Goal: Task Accomplishment & Management: Use online tool/utility

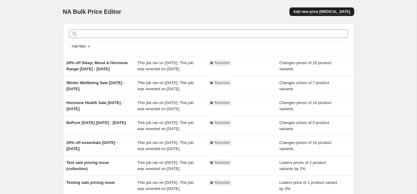
click at [341, 8] on button "Add new price change job" at bounding box center [322, 11] width 64 height 9
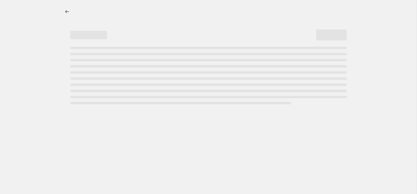
select select "percentage"
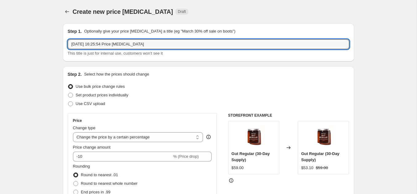
drag, startPoint x: 151, startPoint y: 45, endPoint x: 55, endPoint y: 47, distance: 96.6
click at [93, 47] on input "12 Aug 2025, 16:25:54 Price change job" at bounding box center [209, 44] width 282 height 10
drag, startPoint x: 148, startPoint y: 44, endPoint x: 68, endPoint y: 44, distance: 79.8
click at [68, 44] on input "12 Aug 2025, 16:25:54 Price change job" at bounding box center [209, 44] width 282 height 10
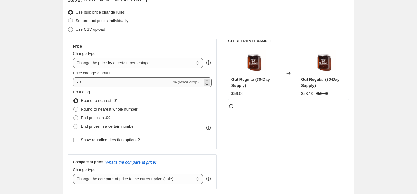
scroll to position [75, 0]
type input "Afterpay Day Sale 13-17th August 2025 (Individual products)"
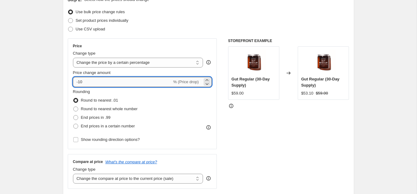
click at [83, 83] on input "-10" at bounding box center [122, 82] width 99 height 10
type input "-1"
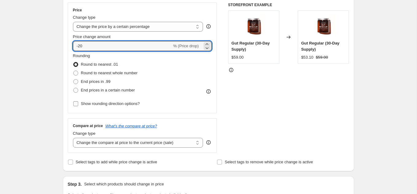
type input "-20"
click at [91, 105] on span "Show rounding direction options?" at bounding box center [110, 103] width 59 height 5
click at [78, 105] on input "Show rounding direction options?" at bounding box center [75, 103] width 5 height 5
checkbox input "true"
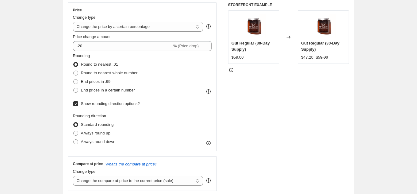
scroll to position [125, 0]
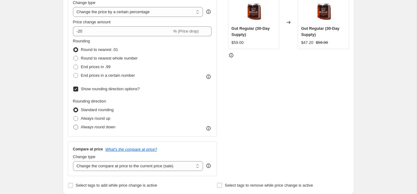
click at [92, 125] on span "Always round down" at bounding box center [98, 127] width 35 height 5
click at [74, 125] on input "Always round down" at bounding box center [73, 125] width 0 height 0
radio input "true"
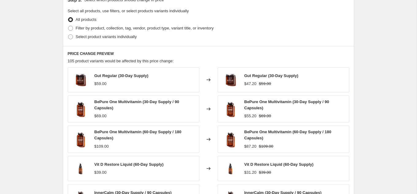
scroll to position [332, 0]
click at [90, 36] on span "Select product variants individually" at bounding box center [106, 37] width 61 height 5
click at [68, 35] on input "Select product variants individually" at bounding box center [68, 35] width 0 height 0
radio input "true"
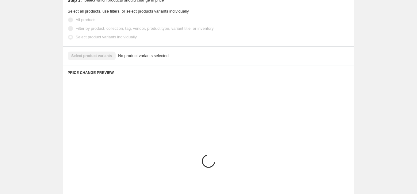
scroll to position [320, 0]
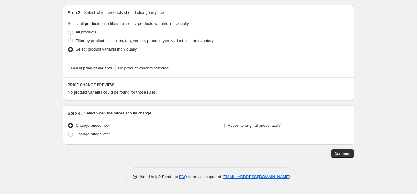
click at [106, 69] on span "Select product variants" at bounding box center [91, 68] width 41 height 5
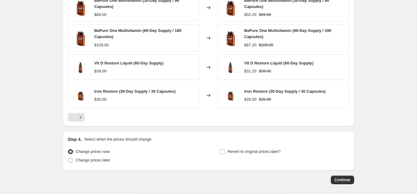
scroll to position [477, 0]
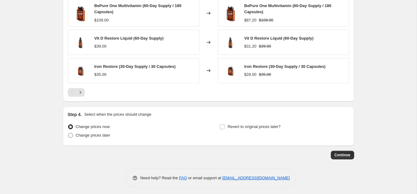
click at [102, 134] on span "Change prices later" at bounding box center [93, 135] width 35 height 5
click at [68, 133] on input "Change prices later" at bounding box center [68, 133] width 0 height 0
radio input "true"
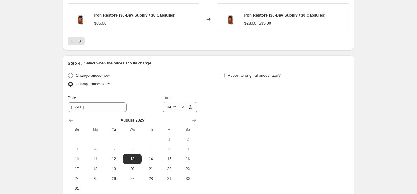
scroll to position [534, 0]
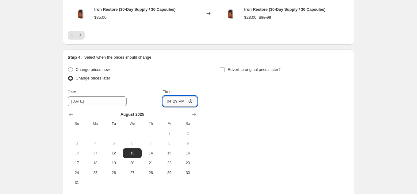
click at [184, 98] on input "16:29" at bounding box center [180, 101] width 34 height 10
click at [191, 99] on input "16:29" at bounding box center [180, 101] width 34 height 10
type input "08:00"
click at [222, 68] on input "Revert to original prices later?" at bounding box center [222, 69] width 5 height 5
checkbox input "true"
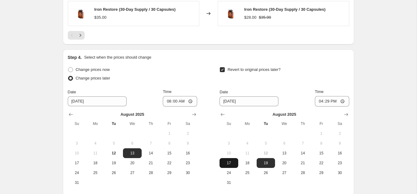
click at [229, 160] on span "17" at bounding box center [228, 162] width 13 height 5
type input "8/17/2025"
click at [341, 97] on input "16:29" at bounding box center [332, 101] width 34 height 10
type input "23:59"
click at [343, 79] on div "Revert to original prices later?" at bounding box center [284, 74] width 129 height 18
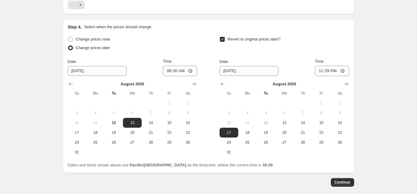
scroll to position [566, 0]
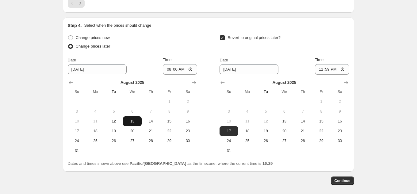
click at [135, 120] on span "13" at bounding box center [131, 121] width 13 height 5
click at [231, 129] on span "17" at bounding box center [228, 131] width 13 height 5
click at [347, 178] on span "Continue" at bounding box center [343, 180] width 16 height 5
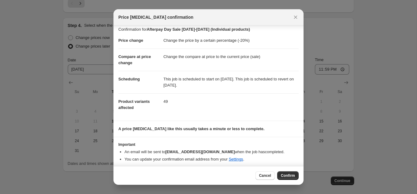
scroll to position [5, 0]
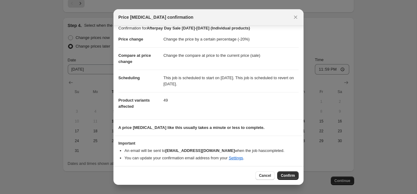
click at [269, 134] on section "A price change job like this usually takes a minute or less to complete." at bounding box center [209, 128] width 190 height 16
click at [284, 176] on span "Confirm" at bounding box center [288, 175] width 14 height 5
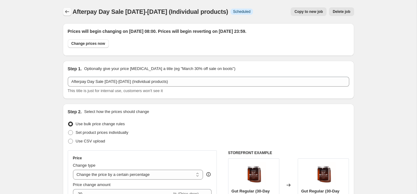
click at [64, 10] on icon "Price change jobs" at bounding box center [67, 12] width 6 height 6
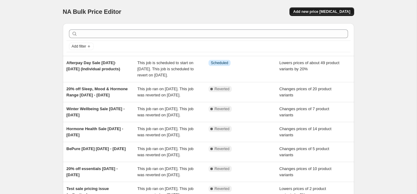
click at [338, 9] on span "Add new price [MEDICAL_DATA]" at bounding box center [321, 11] width 57 height 5
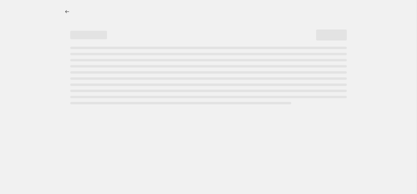
select select "percentage"
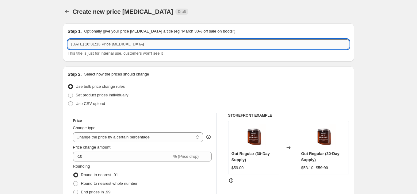
click at [152, 44] on input "12 Aug 2025, 16:31:13 Price change job" at bounding box center [209, 44] width 282 height 10
drag, startPoint x: 155, startPoint y: 45, endPoint x: 68, endPoint y: 45, distance: 87.1
click at [68, 45] on input "12 Aug 2025, 16:31:13 Price change job" at bounding box center [209, 44] width 282 height 10
click at [110, 45] on input "Afterpay Day Sale 13-17 August 2025 (Packs)" at bounding box center [209, 44] width 282 height 10
click at [114, 46] on input "Afterpay Day Sale 13 -17 August 2025 (Packs)" at bounding box center [209, 44] width 282 height 10
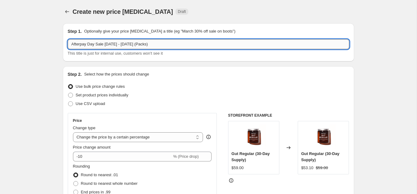
click at [119, 44] on input "Afterpay Day Sale 13 - 17 August 2025 (Packs)" at bounding box center [209, 44] width 282 height 10
click at [118, 46] on input "Afterpay Day Sale 13 - 17 August 2025 (Packs)" at bounding box center [209, 44] width 282 height 10
click at [114, 46] on input "Afterpay Day Sale 13 - 17th August 2025 (Packs)" at bounding box center [209, 44] width 282 height 10
type input "Afterpay Day Sale [DATE]-[DATE] (Packs)"
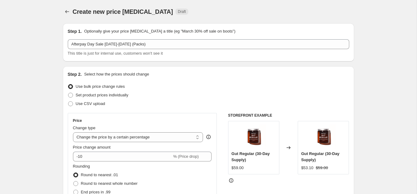
click at [212, 5] on div "Create new price change job. This page is ready Create new price change job Dra…" at bounding box center [208, 11] width 291 height 23
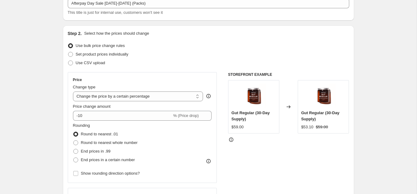
scroll to position [41, 0]
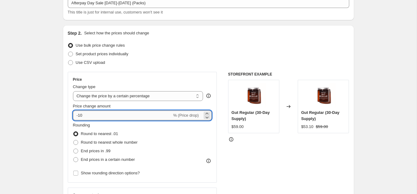
click at [86, 114] on input "-10" at bounding box center [122, 115] width 99 height 10
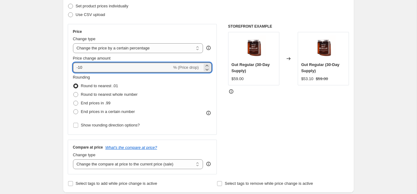
scroll to position [90, 0]
click at [97, 167] on select "Change the compare at price to the current price (sale) Change the compare at p…" at bounding box center [138, 164] width 130 height 10
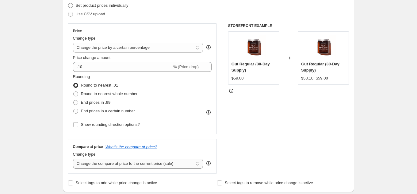
select select "no_change"
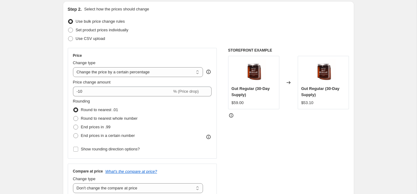
scroll to position [65, 0]
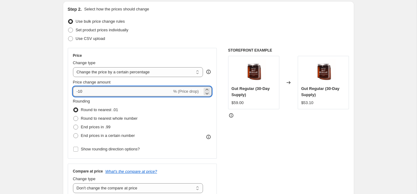
click at [93, 91] on input "-10" at bounding box center [122, 92] width 99 height 10
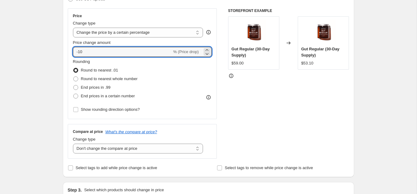
scroll to position [105, 0]
click at [83, 108] on span "Show rounding direction options?" at bounding box center [110, 109] width 59 height 5
click at [78, 108] on input "Show rounding direction options?" at bounding box center [75, 109] width 5 height 5
checkbox input "true"
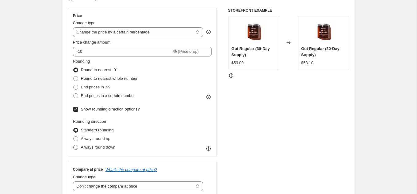
click at [92, 146] on span "Always round down" at bounding box center [98, 147] width 35 height 5
click at [74, 145] on input "Always round down" at bounding box center [73, 145] width 0 height 0
radio input "true"
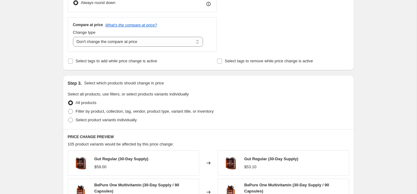
scroll to position [249, 0]
click at [94, 113] on span "Filter by product, collection, tag, vendor, product type, variant title, or inv…" at bounding box center [145, 112] width 138 height 5
click at [68, 110] on input "Filter by product, collection, tag, vendor, product type, variant title, or inv…" at bounding box center [68, 110] width 0 height 0
radio input "true"
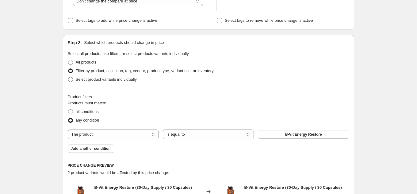
scroll to position [293, 0]
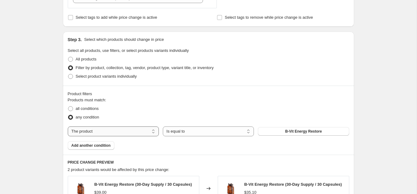
click at [133, 130] on select "The product The product's collection The product's tag The product's vendor The…" at bounding box center [113, 131] width 91 height 10
select select "collection"
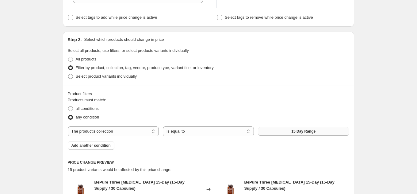
click at [294, 132] on span "15 Day Range" at bounding box center [303, 131] width 24 height 5
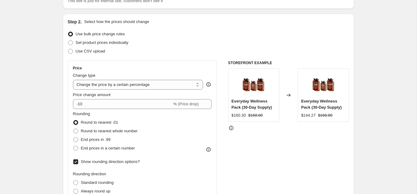
scroll to position [57, 0]
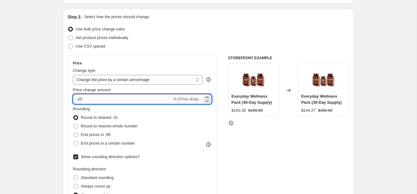
click at [87, 102] on input "-10" at bounding box center [122, 99] width 99 height 10
type input "-15.8"
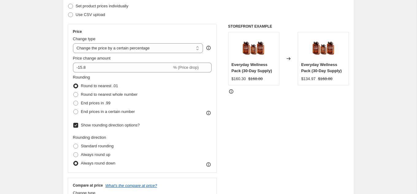
scroll to position [90, 0]
click at [112, 95] on span "Round to nearest whole number" at bounding box center [109, 93] width 57 height 5
click at [74, 92] on input "Round to nearest whole number" at bounding box center [73, 91] width 0 height 0
radio input "true"
click at [100, 145] on span "Standard rounding" at bounding box center [97, 145] width 33 height 5
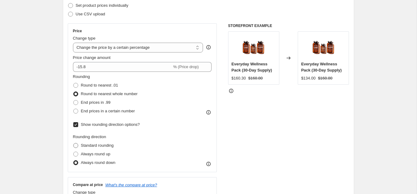
click at [74, 143] on input "Standard rounding" at bounding box center [73, 143] width 0 height 0
radio input "true"
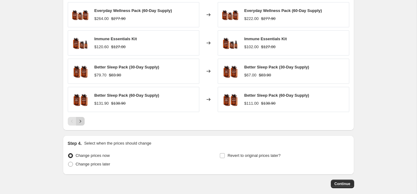
scroll to position [493, 0]
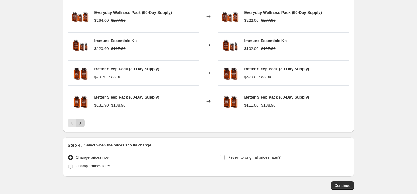
click at [81, 124] on button "Next" at bounding box center [80, 123] width 9 height 9
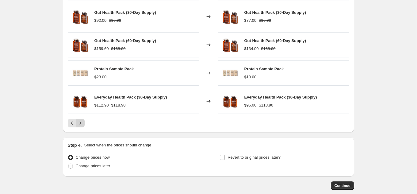
click at [80, 122] on icon "Next" at bounding box center [80, 123] width 6 height 6
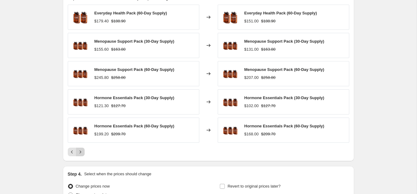
scroll to position [465, 0]
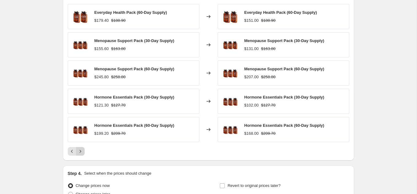
click at [81, 150] on icon "Next" at bounding box center [80, 151] width 6 height 6
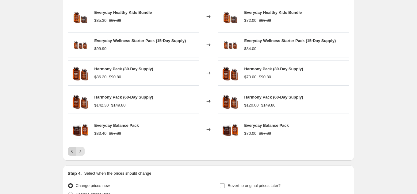
click at [71, 151] on icon "Previous" at bounding box center [72, 151] width 6 height 6
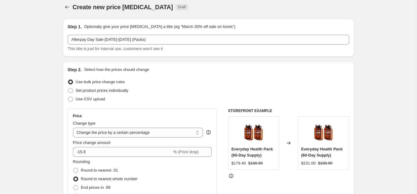
scroll to position [0, 0]
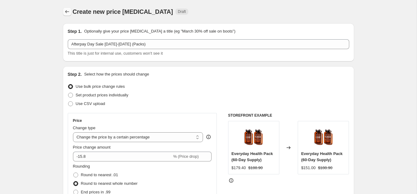
click at [68, 14] on icon "Price change jobs" at bounding box center [67, 12] width 6 height 6
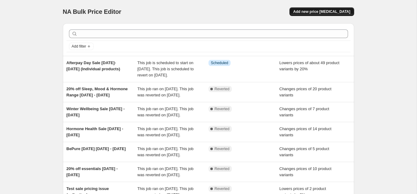
click at [337, 10] on span "Add new price [MEDICAL_DATA]" at bounding box center [321, 11] width 57 height 5
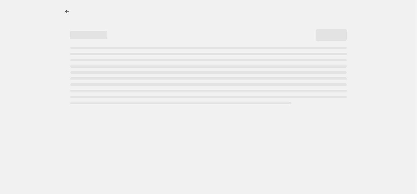
select select "percentage"
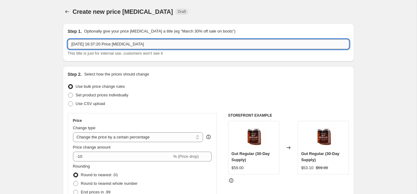
click at [149, 43] on input "[DATE] 16:37:20 Price [MEDICAL_DATA]" at bounding box center [209, 44] width 282 height 10
drag, startPoint x: 151, startPoint y: 45, endPoint x: 66, endPoint y: 45, distance: 85.3
click at [66, 45] on div "Step 1. Optionally give your price [MEDICAL_DATA] a title (eg "March 30% off sa…" at bounding box center [208, 42] width 291 height 38
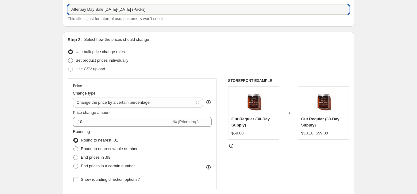
scroll to position [36, 0]
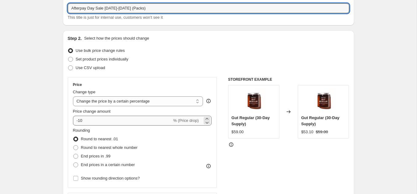
type input "Afterpay Day Sale [DATE]-[DATE] (Packs)"
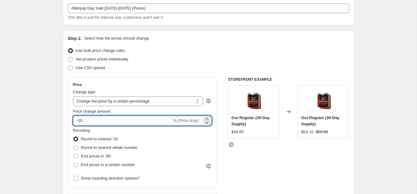
click at [88, 120] on input "-10" at bounding box center [122, 121] width 99 height 10
type input "-15.8"
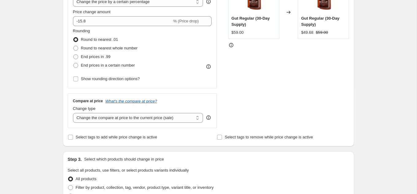
scroll to position [143, 0]
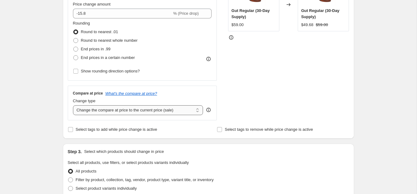
click at [109, 113] on select "Change the compare at price to the current price (sale) Change the compare at p…" at bounding box center [138, 110] width 130 height 10
select select "no_change"
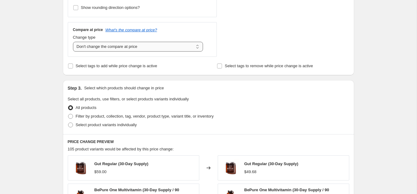
scroll to position [209, 0]
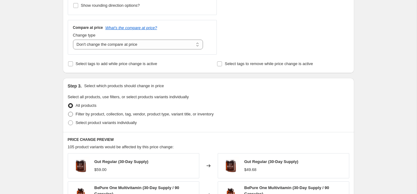
click at [94, 112] on span "Filter by product, collection, tag, vendor, product type, variant title, or inv…" at bounding box center [145, 114] width 138 height 5
click at [68, 112] on input "Filter by product, collection, tag, vendor, product type, variant title, or inv…" at bounding box center [68, 112] width 0 height 0
radio input "true"
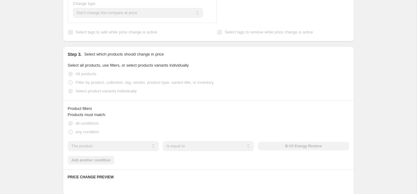
scroll to position [243, 0]
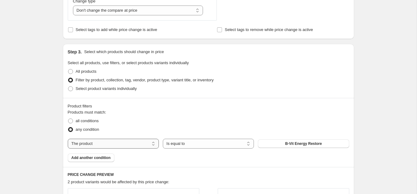
click at [136, 143] on select "The product The product's collection The product's tag The product's vendor The…" at bounding box center [113, 144] width 91 height 10
select select "collection"
click at [298, 143] on span "15 Day Range" at bounding box center [303, 143] width 24 height 5
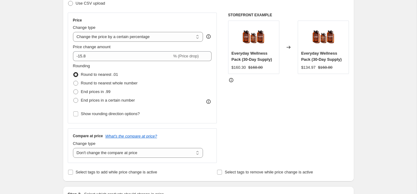
scroll to position [98, 0]
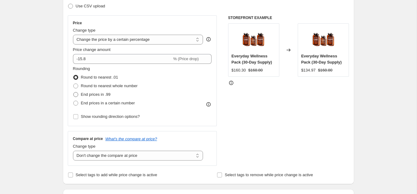
click at [102, 95] on span "End prices in .99" at bounding box center [96, 94] width 30 height 5
click at [74, 92] on input "End prices in .99" at bounding box center [73, 92] width 0 height 0
radio input "true"
click at [100, 88] on span "Round to nearest whole number" at bounding box center [109, 85] width 57 height 5
click at [74, 84] on input "Round to nearest whole number" at bounding box center [73, 83] width 0 height 0
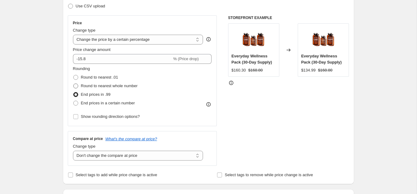
radio input "true"
click at [98, 105] on span "End prices in a certain number" at bounding box center [108, 103] width 54 height 6
click at [74, 101] on input "End prices in a certain number" at bounding box center [73, 101] width 0 height 0
radio input "true"
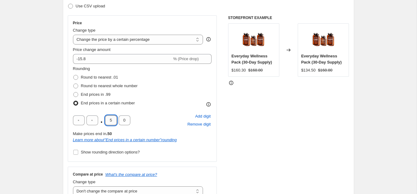
click at [108, 119] on input "5" at bounding box center [111, 120] width 12 height 10
click at [95, 87] on span "Round to nearest whole number" at bounding box center [109, 85] width 57 height 5
click at [74, 84] on input "Round to nearest whole number" at bounding box center [73, 83] width 0 height 0
radio input "true"
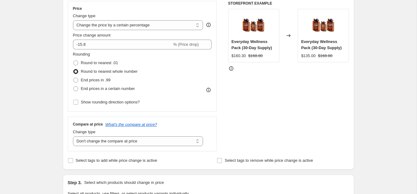
scroll to position [110, 0]
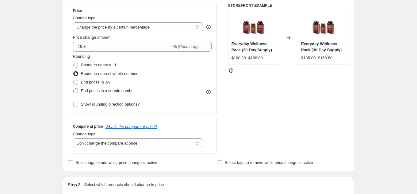
click at [96, 91] on span "End prices in a certain number" at bounding box center [108, 90] width 54 height 5
click at [74, 89] on input "End prices in a certain number" at bounding box center [73, 88] width 0 height 0
radio input "true"
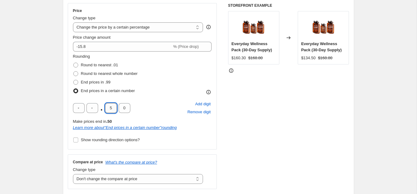
drag, startPoint x: 113, startPoint y: 107, endPoint x: 107, endPoint y: 107, distance: 5.2
click at [107, 107] on input "5" at bounding box center [111, 108] width 12 height 10
type input "9"
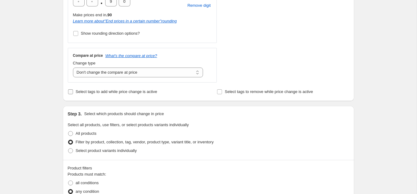
scroll to position [215, 0]
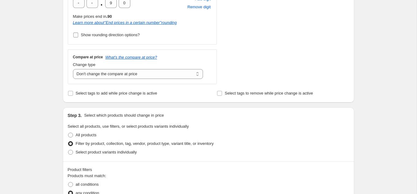
click at [99, 31] on label "Show rounding direction options?" at bounding box center [106, 35] width 67 height 9
click at [78, 33] on input "Show rounding direction options?" at bounding box center [75, 35] width 5 height 5
checkbox input "true"
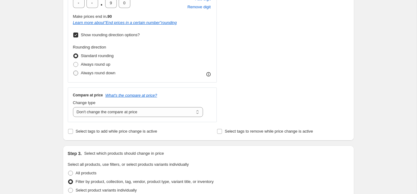
click at [98, 73] on span "Always round down" at bounding box center [98, 73] width 35 height 5
click at [74, 71] on input "Always round down" at bounding box center [73, 71] width 0 height 0
radio input "true"
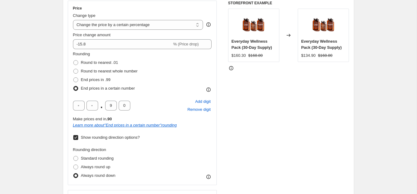
scroll to position [140, 0]
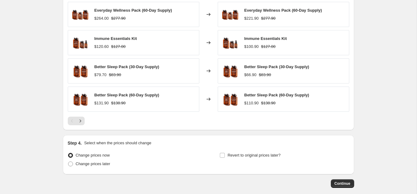
scroll to position [559, 0]
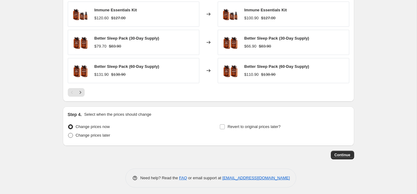
click at [96, 134] on span "Change prices later" at bounding box center [93, 135] width 35 height 5
click at [68, 133] on input "Change prices later" at bounding box center [68, 133] width 0 height 0
radio input "true"
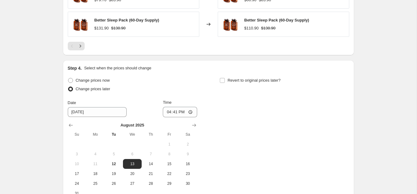
scroll to position [608, 0]
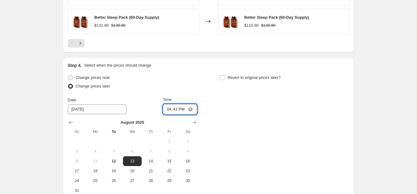
click at [181, 110] on input "16:41" at bounding box center [180, 109] width 34 height 10
click at [190, 106] on input "16:41" at bounding box center [180, 109] width 34 height 10
type input "08:00"
click at [222, 75] on input "Revert to original prices later?" at bounding box center [222, 77] width 5 height 5
checkbox input "true"
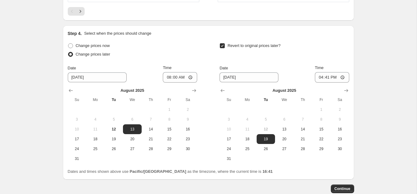
scroll to position [641, 0]
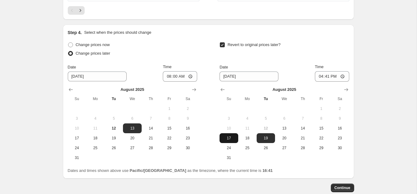
click at [227, 136] on span "17" at bounding box center [228, 138] width 13 height 5
type input "8/17/2025"
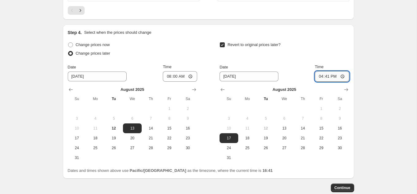
click at [338, 74] on input "16:41" at bounding box center [332, 76] width 34 height 10
click at [342, 74] on input "16:41" at bounding box center [332, 76] width 34 height 10
type input "23:59"
click at [341, 50] on div "Revert to original prices later?" at bounding box center [284, 49] width 129 height 18
click at [136, 126] on span "13" at bounding box center [131, 128] width 13 height 5
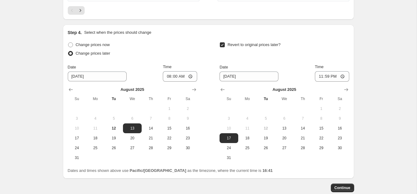
click at [196, 64] on div "Time" at bounding box center [180, 67] width 34 height 6
click at [234, 136] on span "17" at bounding box center [228, 138] width 13 height 5
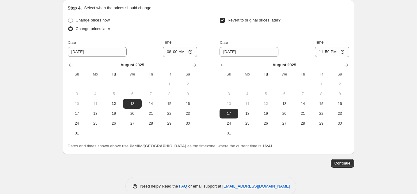
scroll to position [674, 0]
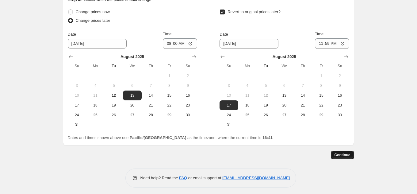
click at [340, 152] on span "Continue" at bounding box center [343, 154] width 16 height 5
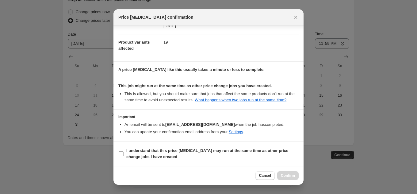
scroll to position [68, 0]
click at [143, 152] on b "I understand that this price change job may run at the same time as other price…" at bounding box center [207, 153] width 162 height 11
click at [124, 152] on input "I understand that this price change job may run at the same time as other price…" at bounding box center [121, 153] width 5 height 5
checkbox input "true"
click at [283, 176] on span "Confirm" at bounding box center [288, 175] width 14 height 5
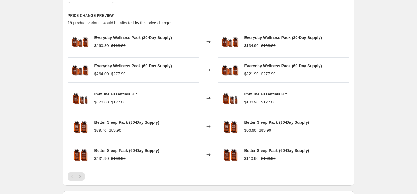
scroll to position [515, 0]
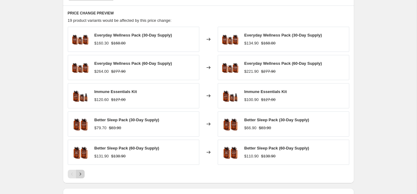
click at [79, 173] on icon "Next" at bounding box center [80, 174] width 6 height 6
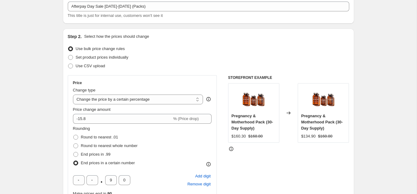
scroll to position [68, 0]
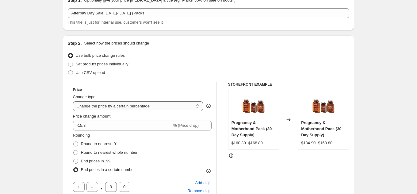
click at [98, 110] on select "Change the price to a certain amount Change the price by a certain amount Chang…" at bounding box center [138, 106] width 130 height 10
select select "pcap"
type input "-20"
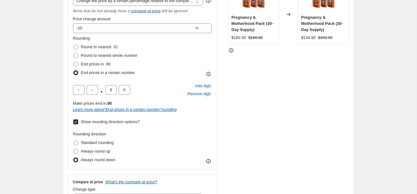
scroll to position [132, 0]
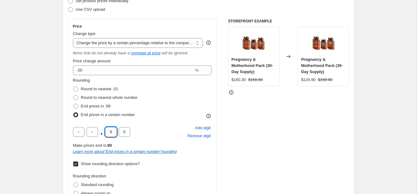
click at [114, 132] on input "9" at bounding box center [111, 132] width 12 height 10
click at [144, 120] on div "Rounding Round to nearest .01 Round to nearest whole number End prices in .99 E…" at bounding box center [142, 141] width 139 height 129
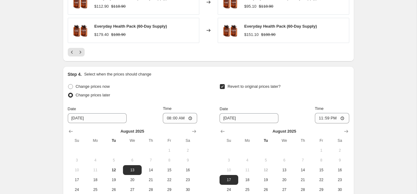
scroll to position [719, 0]
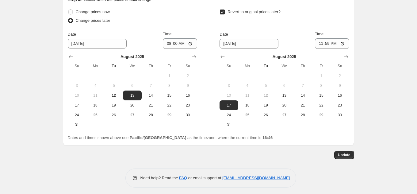
click at [344, 155] on button "Update" at bounding box center [344, 155] width 20 height 9
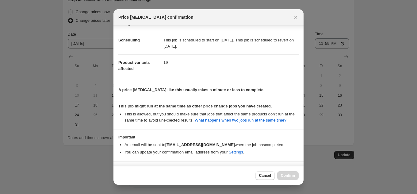
scroll to position [74, 0]
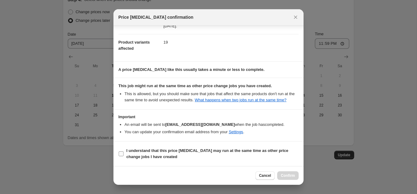
click at [122, 155] on input "I understand that this price change job may run at the same time as other price…" at bounding box center [121, 153] width 5 height 5
checkbox input "true"
click at [291, 177] on span "Confirm" at bounding box center [288, 175] width 14 height 5
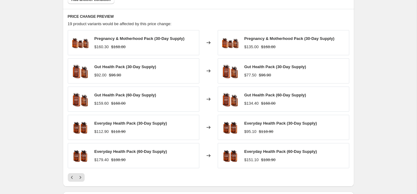
scroll to position [518, 0]
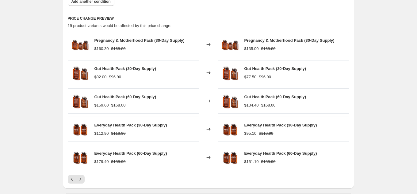
click at [183, 175] on div at bounding box center [209, 179] width 282 height 9
click at [82, 176] on icon "Next" at bounding box center [80, 179] width 6 height 6
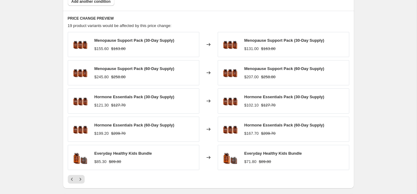
click at [110, 175] on div at bounding box center [209, 179] width 282 height 9
click at [79, 176] on icon "Next" at bounding box center [80, 179] width 6 height 6
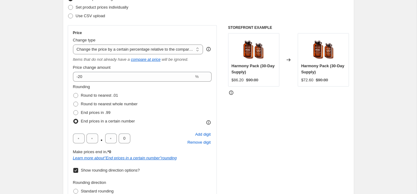
scroll to position [0, 0]
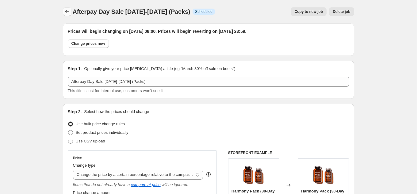
click at [67, 11] on icon "Price change jobs" at bounding box center [67, 12] width 6 height 6
